Goal: Understand process/instructions: Learn how to perform a task or action

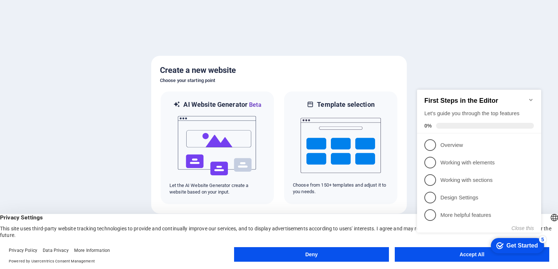
click at [531, 97] on icon "Minimize checklist" at bounding box center [531, 100] width 6 height 6
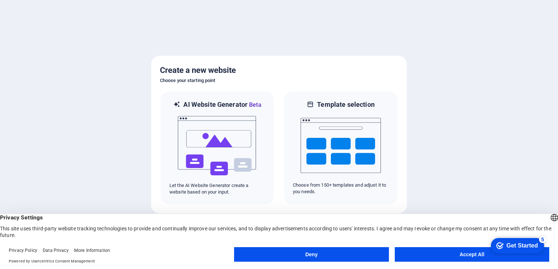
drag, startPoint x: 579, startPoint y: 312, endPoint x: 993, endPoint y: 378, distance: 419.2
click html "checkmark Get Started 5 First Steps in the Editor Let's guide you through the t…"
click at [351, 253] on button "Deny" at bounding box center [311, 254] width 154 height 15
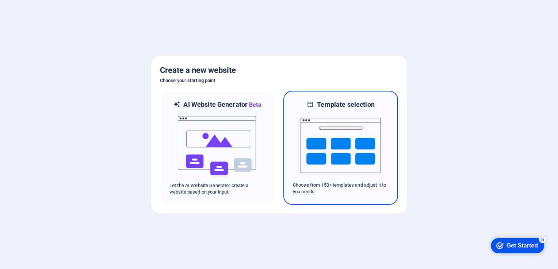
click at [327, 112] on img at bounding box center [340, 145] width 80 height 73
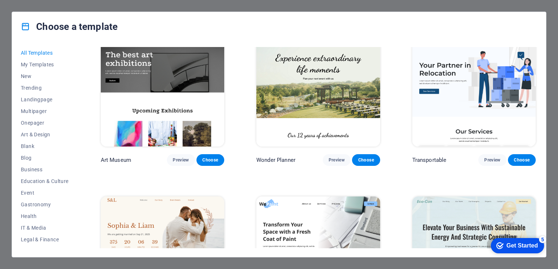
scroll to position [182, 0]
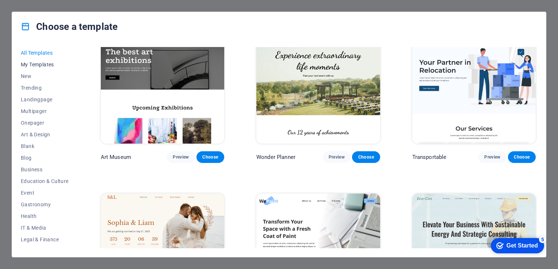
click at [47, 65] on span "My Templates" at bounding box center [45, 65] width 48 height 6
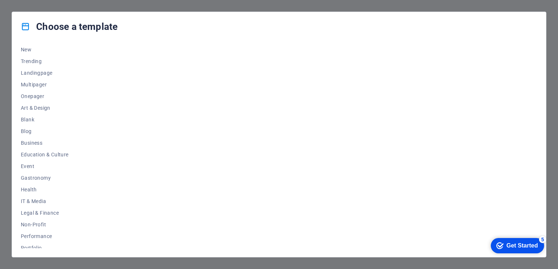
scroll to position [0, 0]
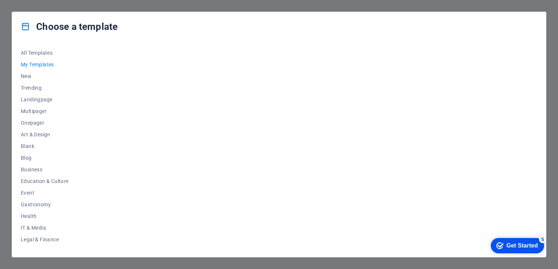
click at [529, 243] on div "Get Started" at bounding box center [521, 246] width 31 height 7
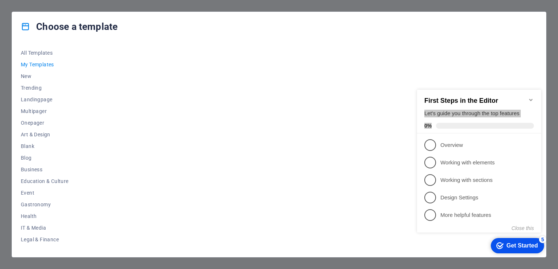
click at [530, 100] on div "First Steps in the Editor Let's guide you through the top features 0%" at bounding box center [479, 112] width 124 height 44
